Goal: Task Accomplishment & Management: Manage account settings

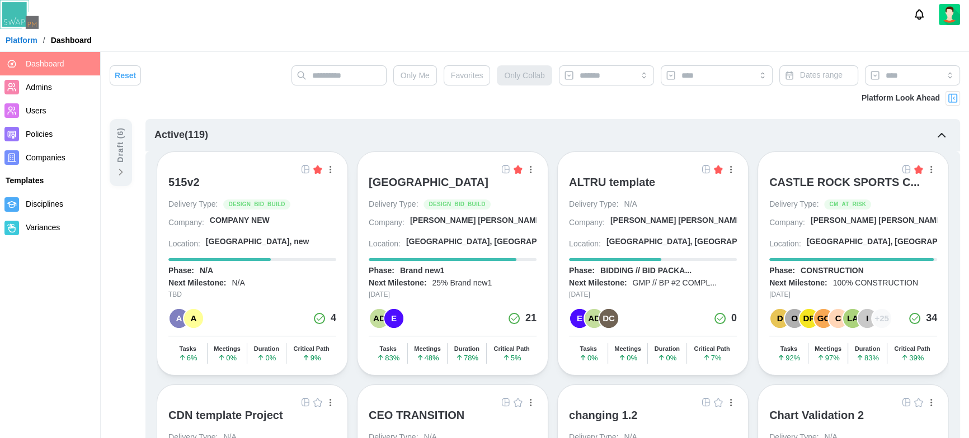
click at [57, 161] on span "Companies" at bounding box center [46, 157] width 40 height 9
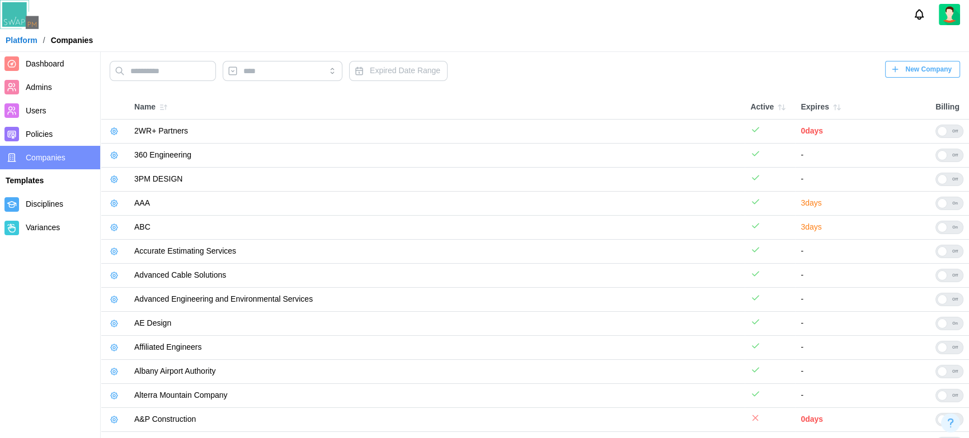
click at [545, 62] on div "Expired Date Range New Company" at bounding box center [535, 74] width 850 height 26
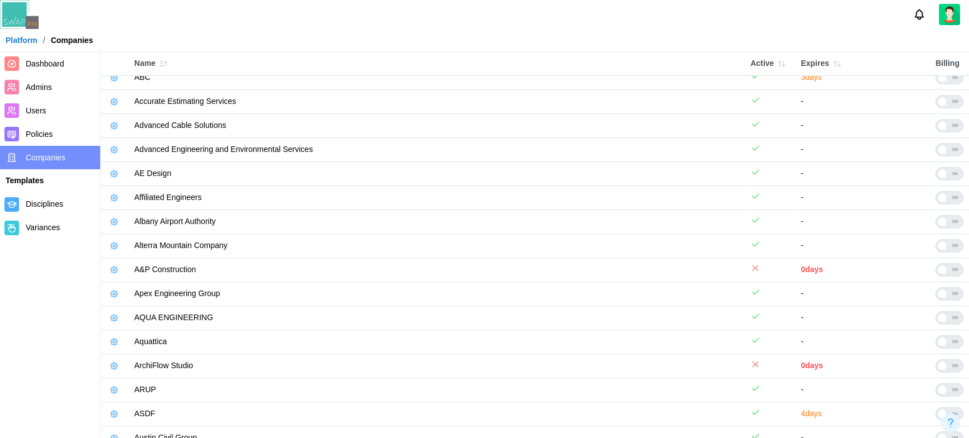
scroll to position [149, 0]
click at [116, 172] on icon "button" at bounding box center [114, 175] width 9 height 9
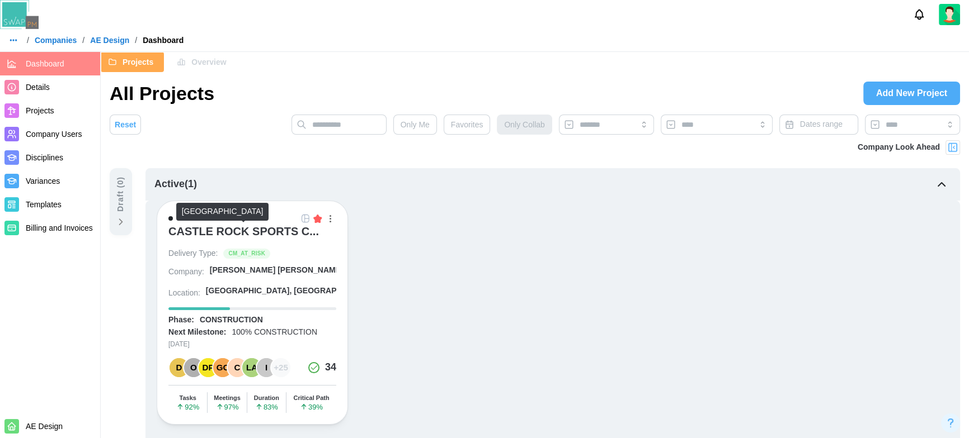
click at [244, 228] on div "CASTLE ROCK SPORTS C..." at bounding box center [243, 231] width 150 height 13
click at [43, 110] on span "Projects" at bounding box center [40, 110] width 29 height 9
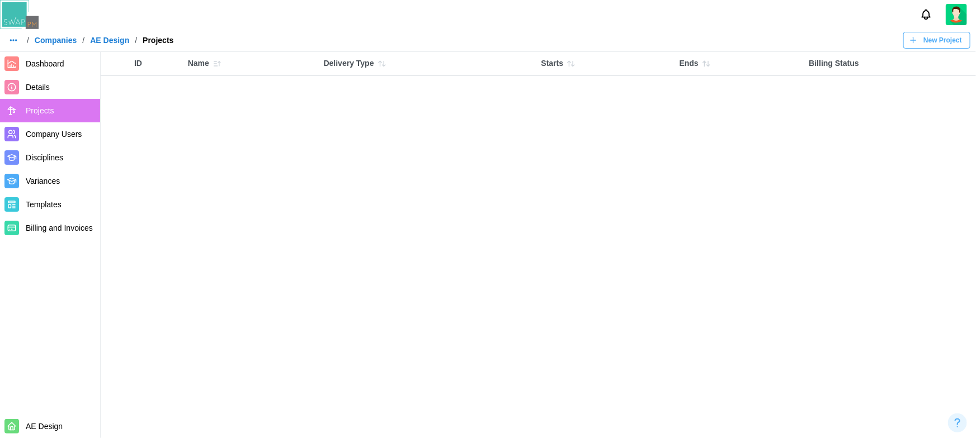
click at [933, 40] on span "New Project" at bounding box center [942, 40] width 39 height 16
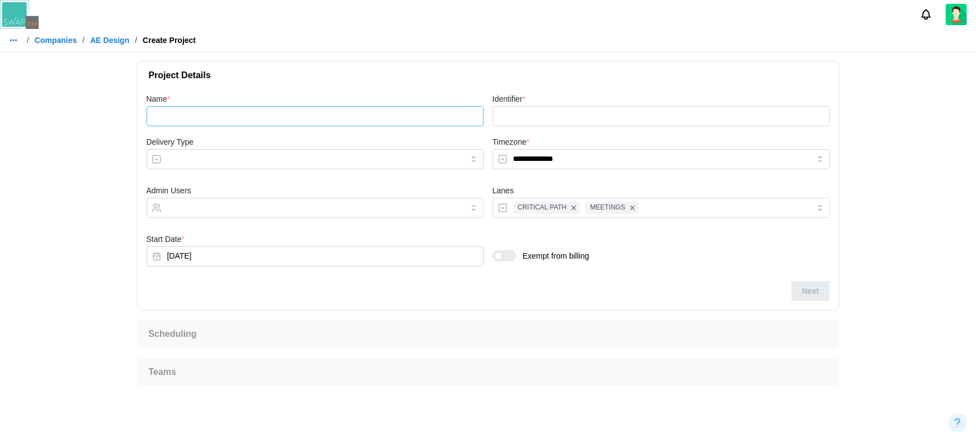
click at [424, 110] on input "Name *" at bounding box center [315, 116] width 337 height 20
type input "*"
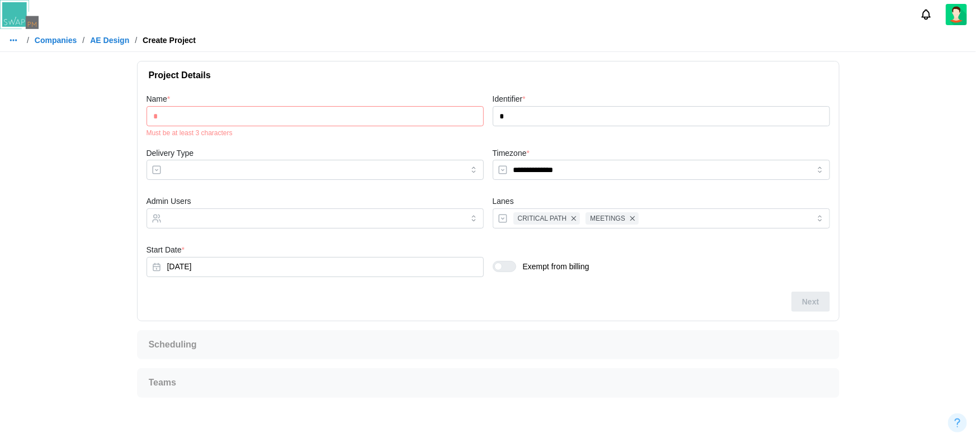
type input "**"
type input "***"
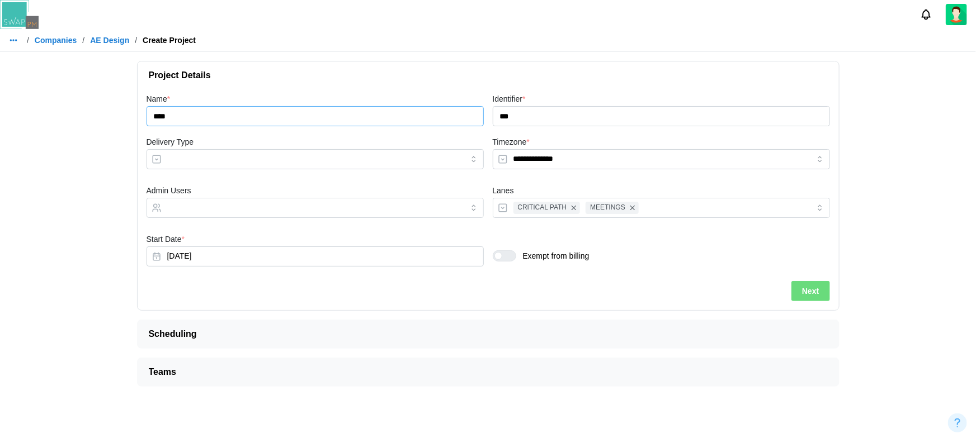
type input "****"
click at [822, 295] on button "Next" at bounding box center [810, 291] width 38 height 20
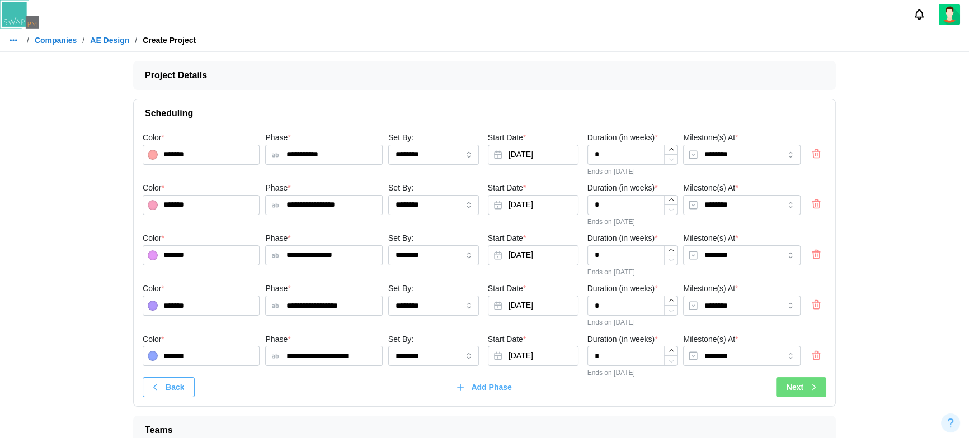
click at [799, 386] on span "Next" at bounding box center [794, 387] width 17 height 19
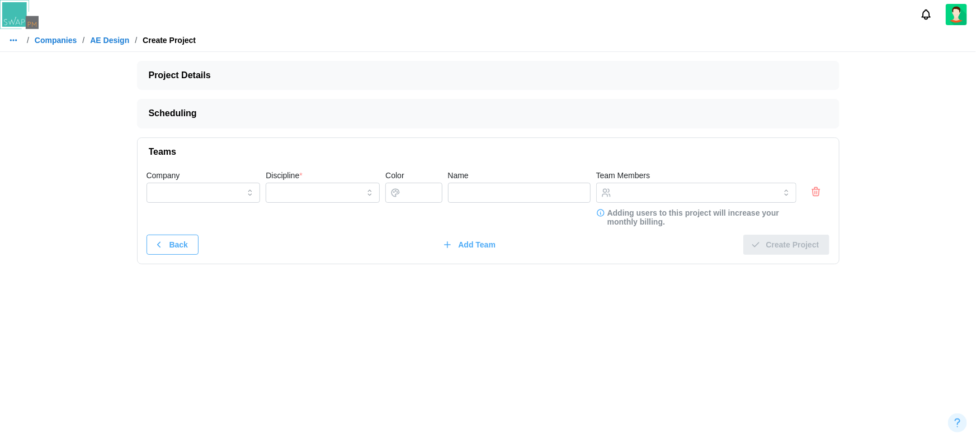
click at [813, 193] on icon "button" at bounding box center [816, 193] width 7 height 7
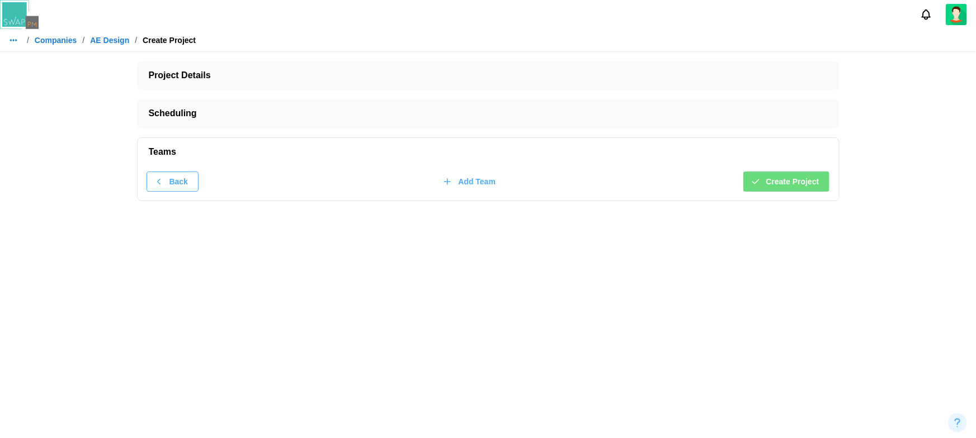
click at [793, 186] on span "Create Project" at bounding box center [792, 181] width 53 height 19
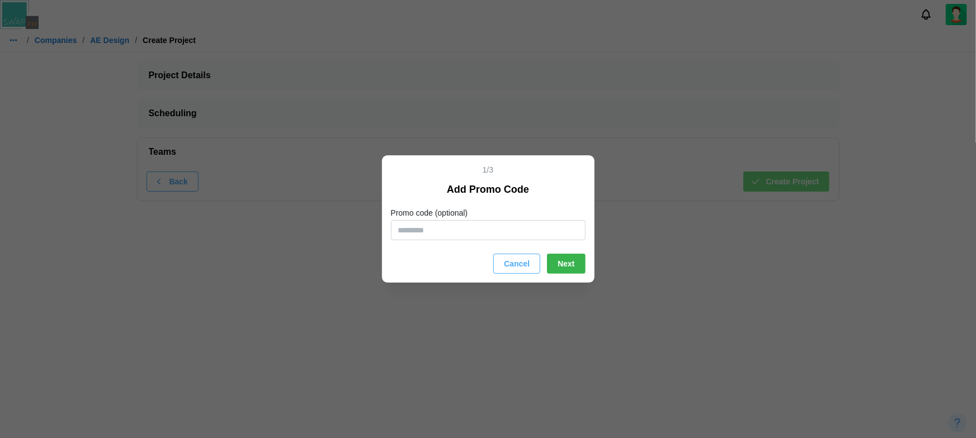
click at [559, 265] on span "Next" at bounding box center [566, 263] width 17 height 19
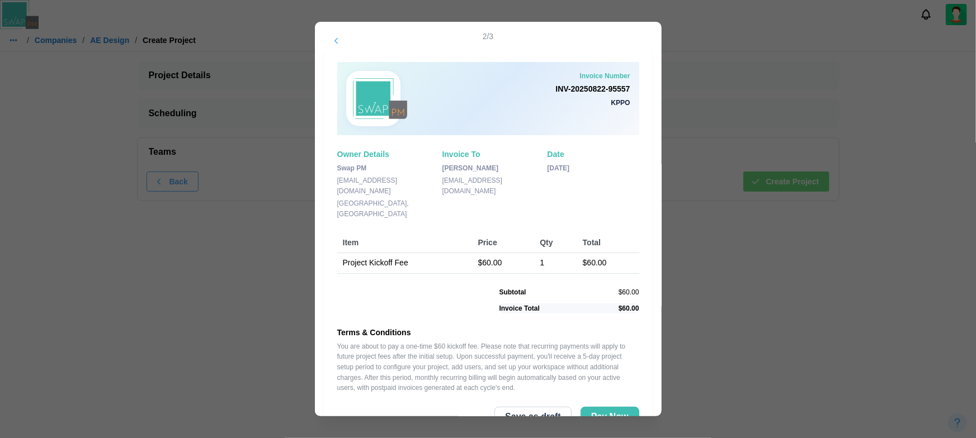
scroll to position [33, 0]
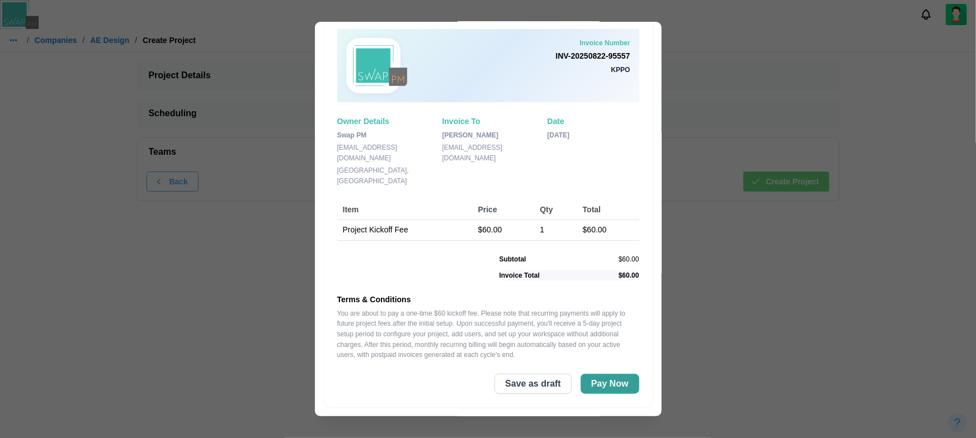
click at [591, 386] on span "Pay Now" at bounding box center [609, 384] width 37 height 19
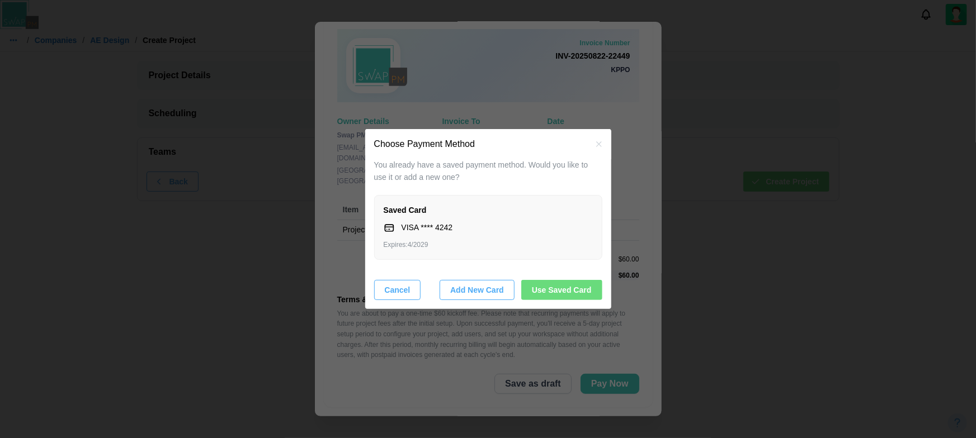
click at [553, 290] on span "Use Saved Card" at bounding box center [562, 290] width 60 height 19
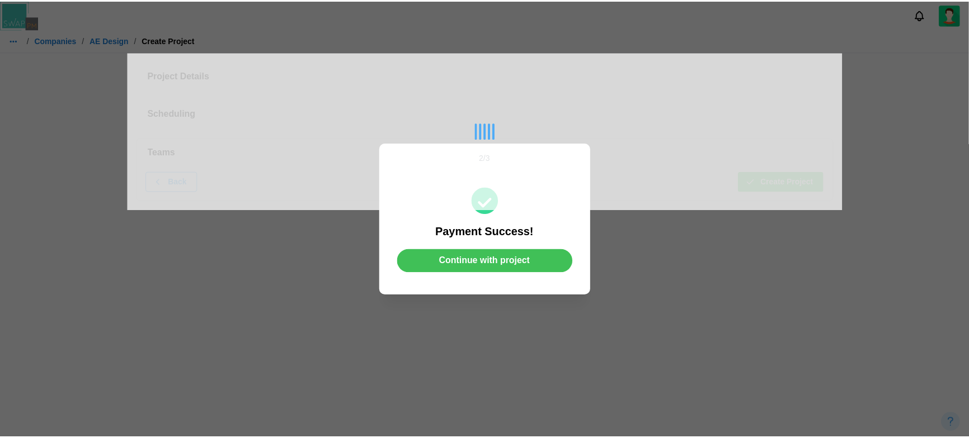
scroll to position [0, 0]
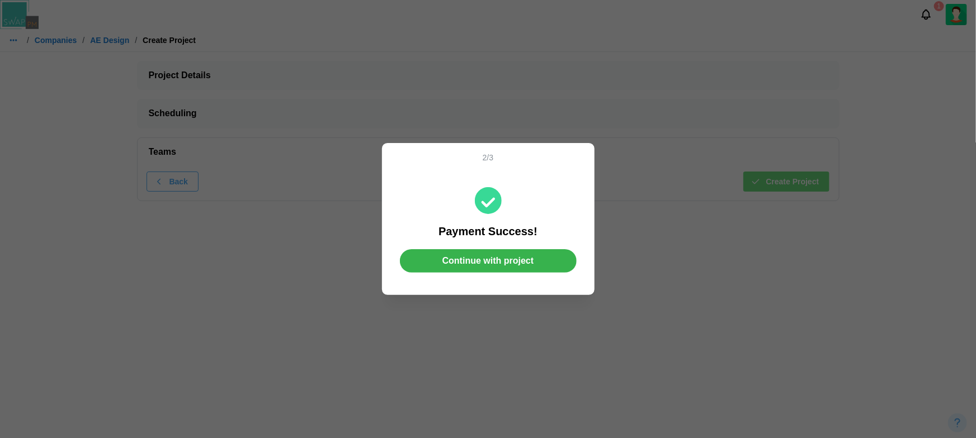
click at [487, 268] on span "Continue with project" at bounding box center [488, 261] width 92 height 22
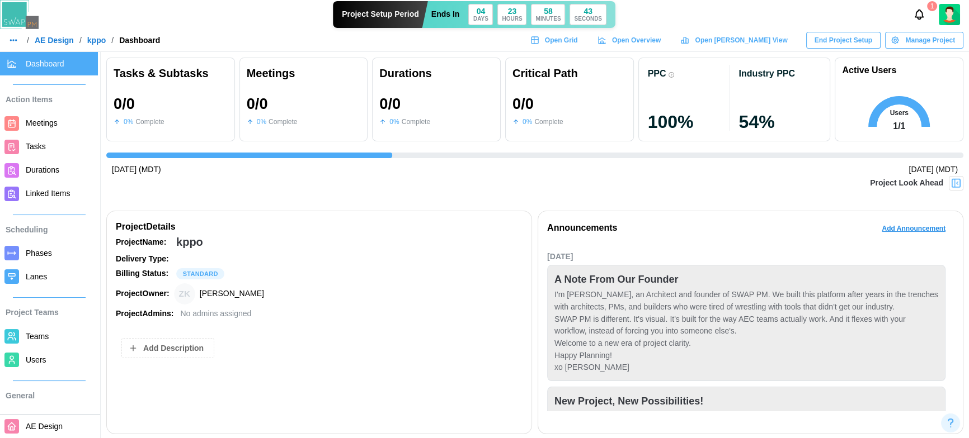
click at [38, 366] on span "Users" at bounding box center [60, 360] width 68 height 14
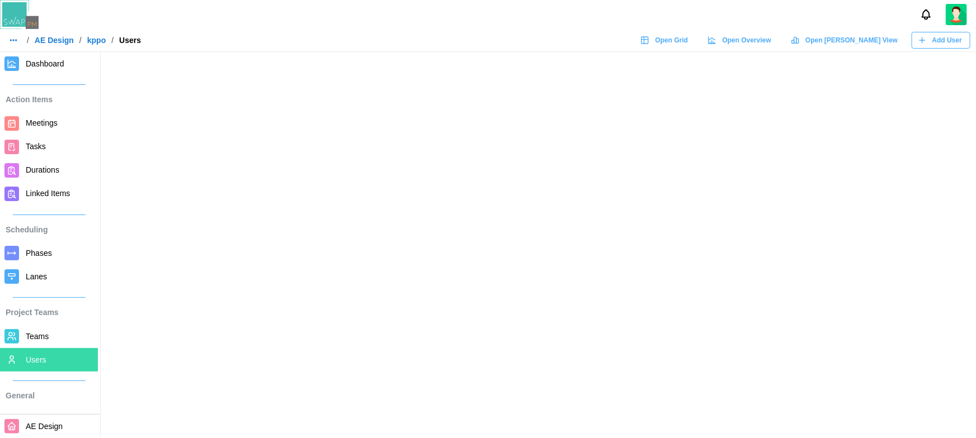
click at [36, 336] on span "Teams" at bounding box center [37, 336] width 23 height 9
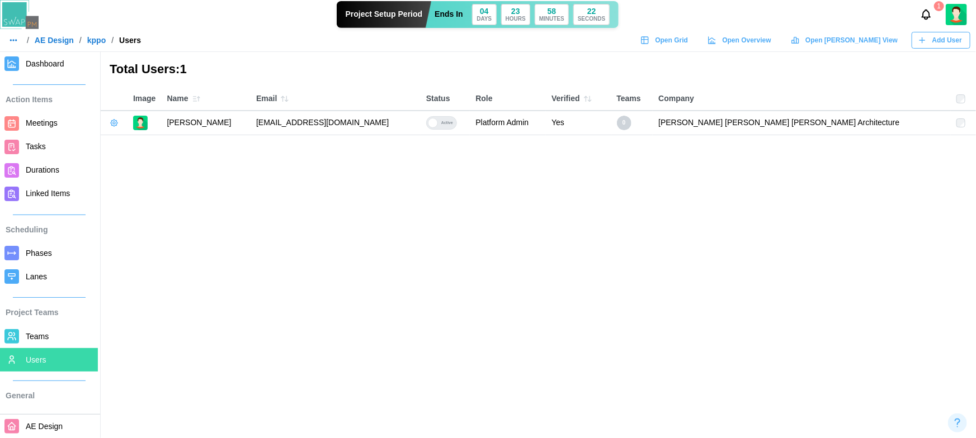
click at [23, 337] on link "Teams" at bounding box center [49, 336] width 98 height 23
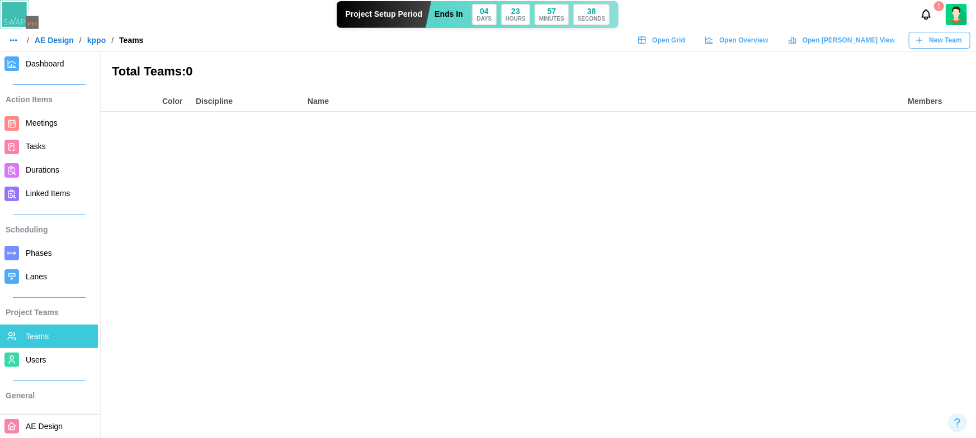
click at [945, 37] on span "New Team" at bounding box center [946, 40] width 32 height 16
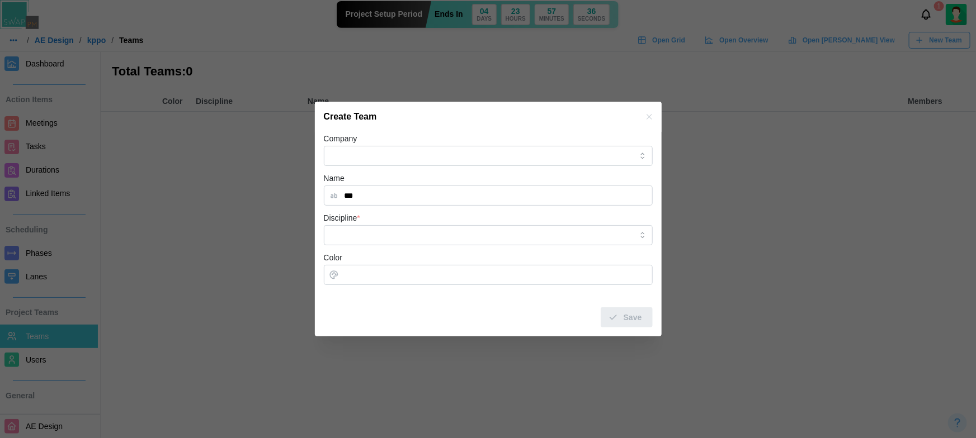
type input "***"
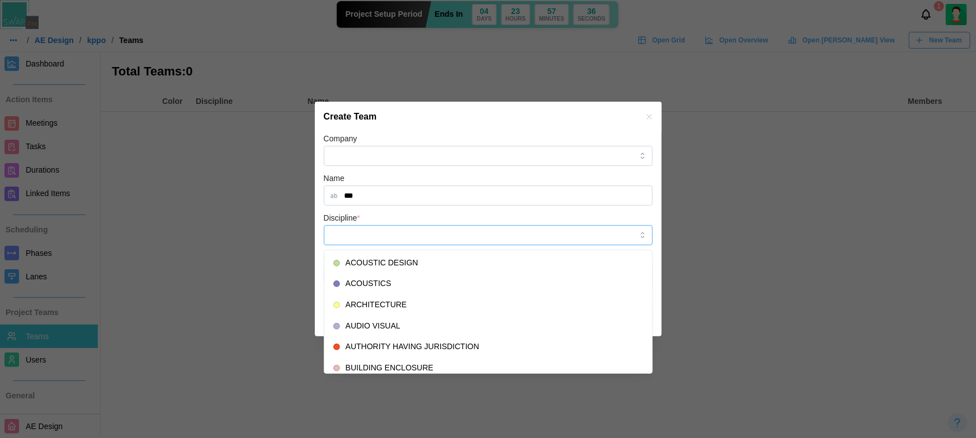
click at [371, 235] on input "Discipline *" at bounding box center [488, 235] width 329 height 20
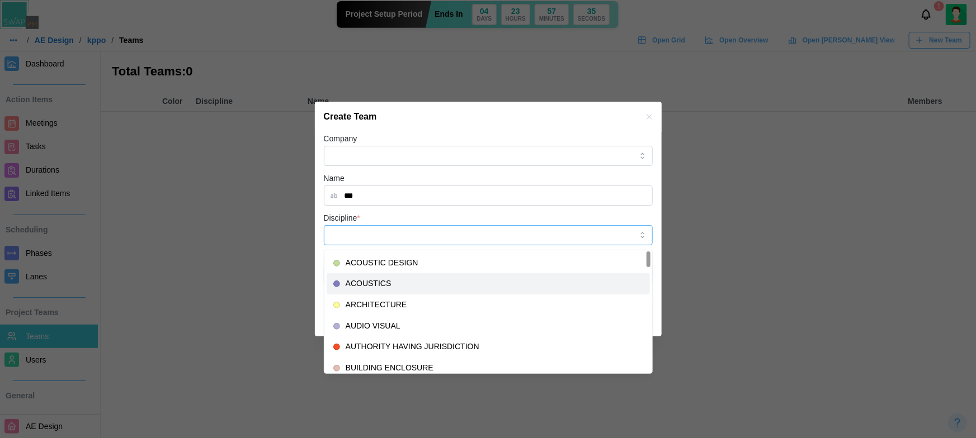
type input "*********"
type input "*******"
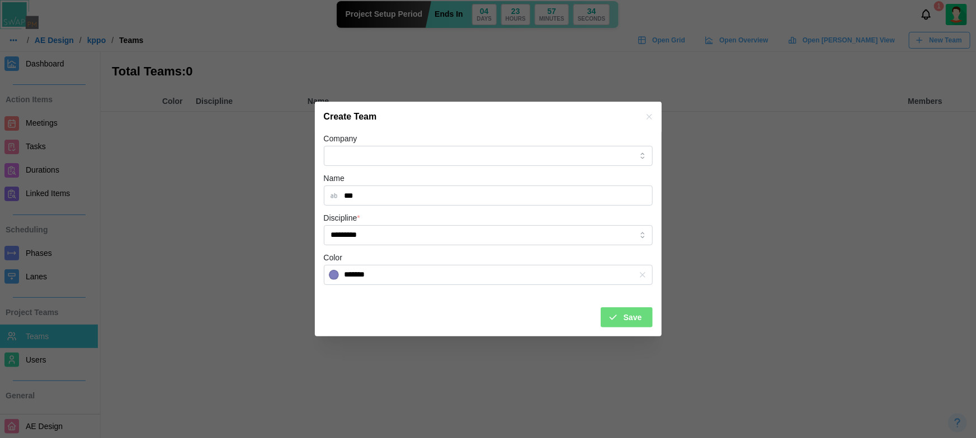
click at [627, 313] on span "Save" at bounding box center [633, 317] width 18 height 19
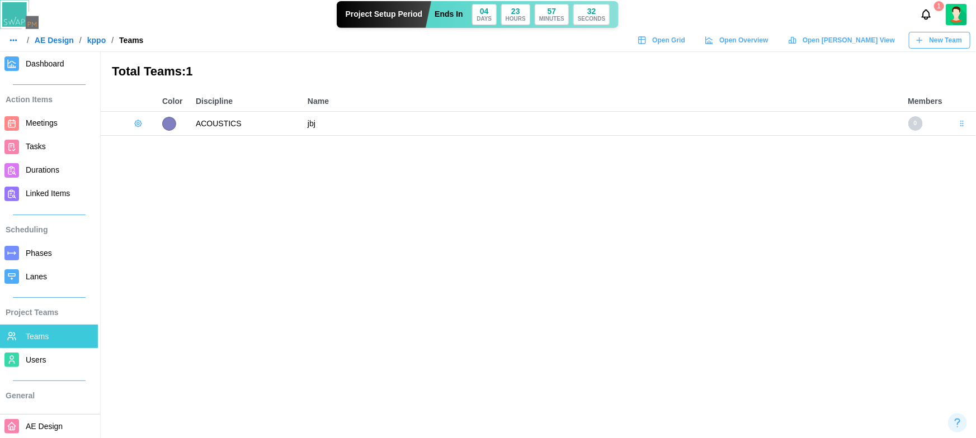
click at [138, 123] on icon "button" at bounding box center [138, 123] width 9 height 9
click at [173, 150] on div "Add User" at bounding box center [175, 147] width 41 height 9
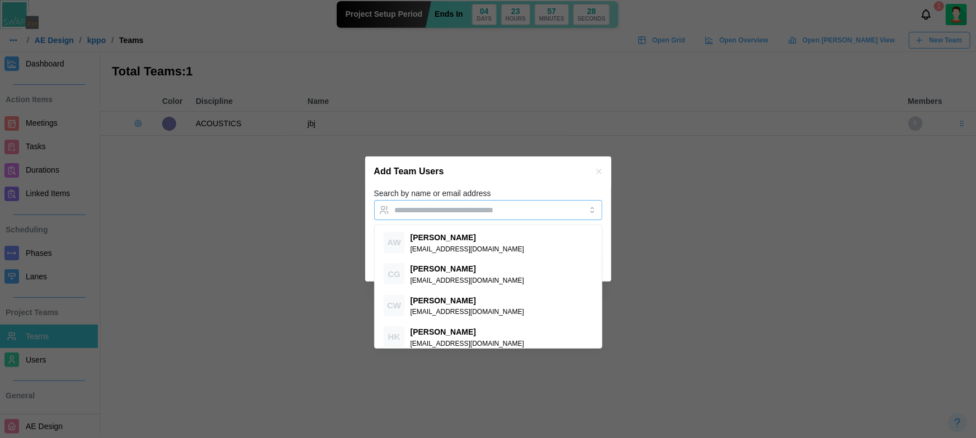
click at [445, 214] on input "Search by name or email address" at bounding box center [478, 210] width 167 height 9
click at [488, 183] on div "Add Team Users" at bounding box center [488, 172] width 246 height 30
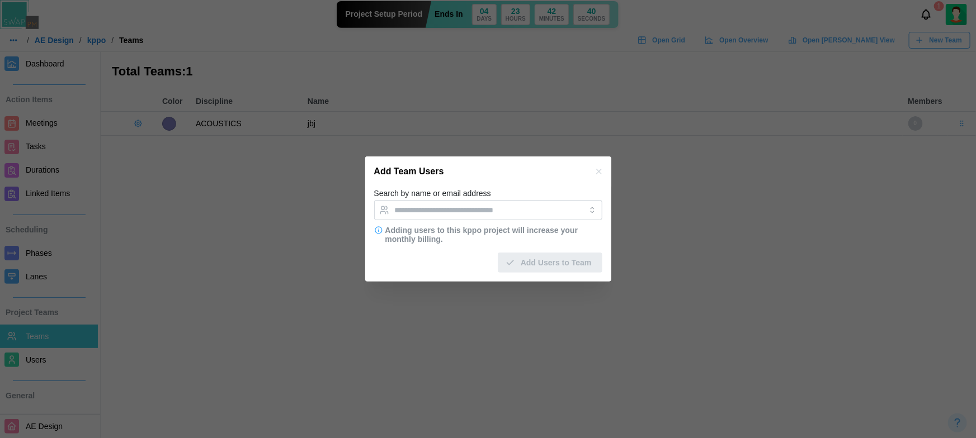
click at [598, 171] on icon "button" at bounding box center [598, 171] width 5 height 5
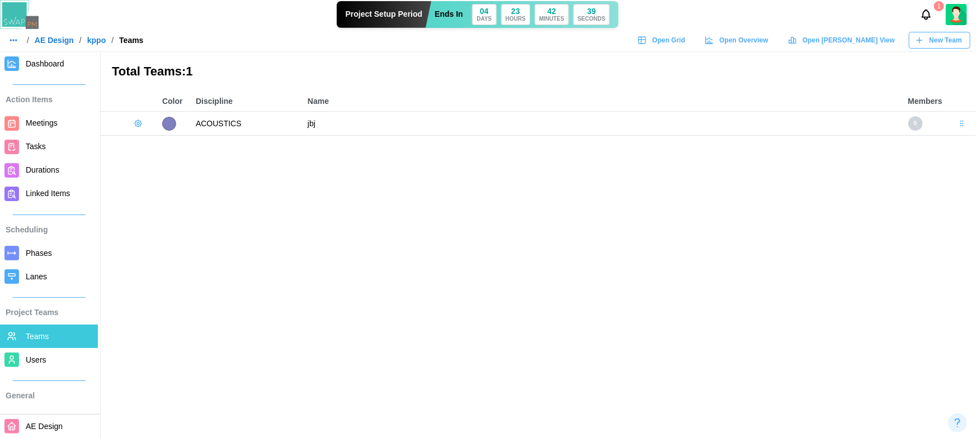
click at [63, 70] on span "Dashboard" at bounding box center [60, 64] width 68 height 14
